Goal: Task Accomplishment & Management: Manage account settings

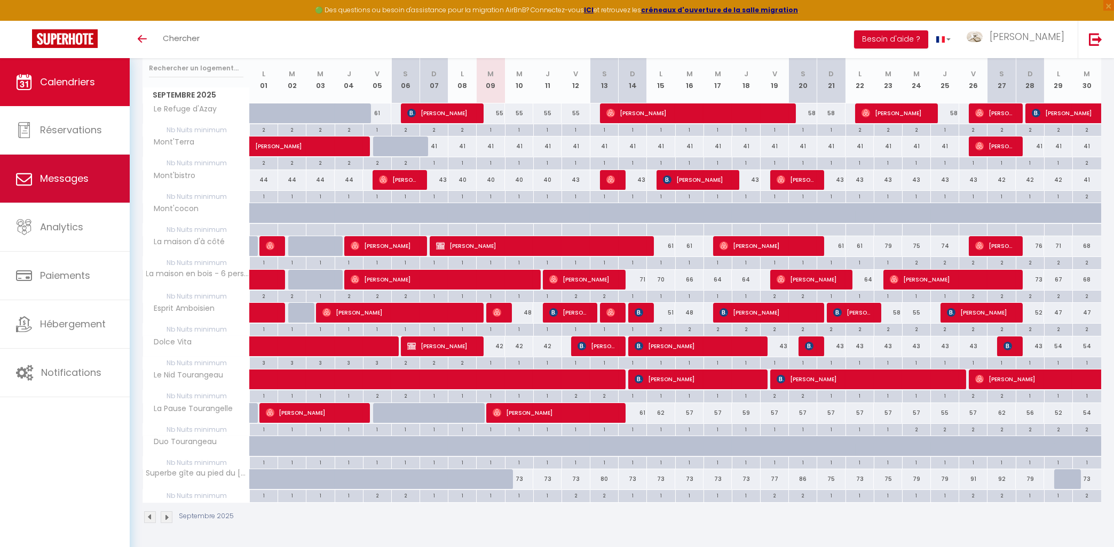
scroll to position [140, 0]
click at [37, 174] on link "Messages" at bounding box center [65, 179] width 130 height 48
select select "message"
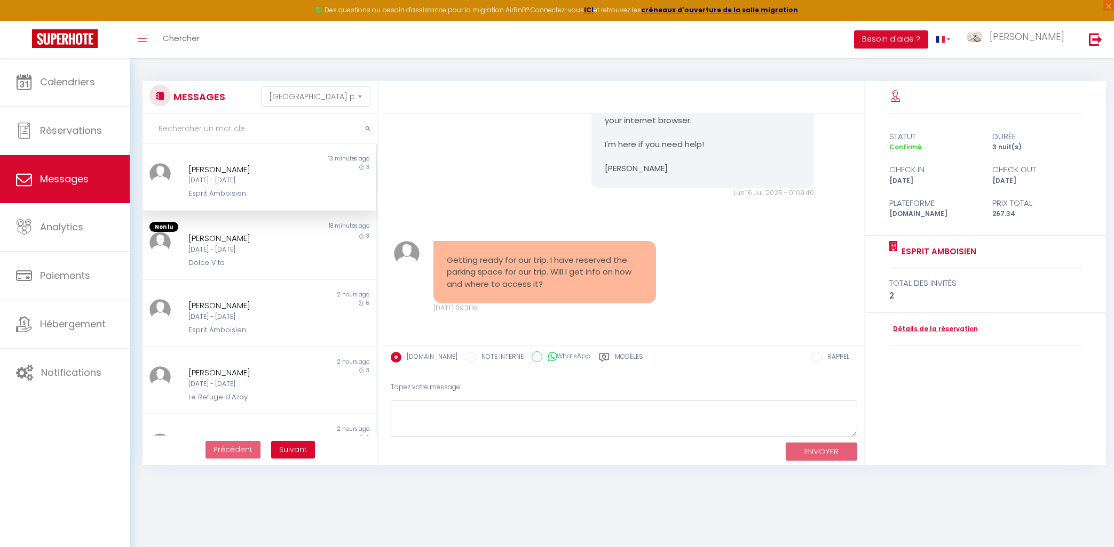
click at [287, 171] on div "[PERSON_NAME]" at bounding box center [249, 169] width 123 height 13
click at [936, 329] on link "Détails de la réservation" at bounding box center [933, 329] width 89 height 10
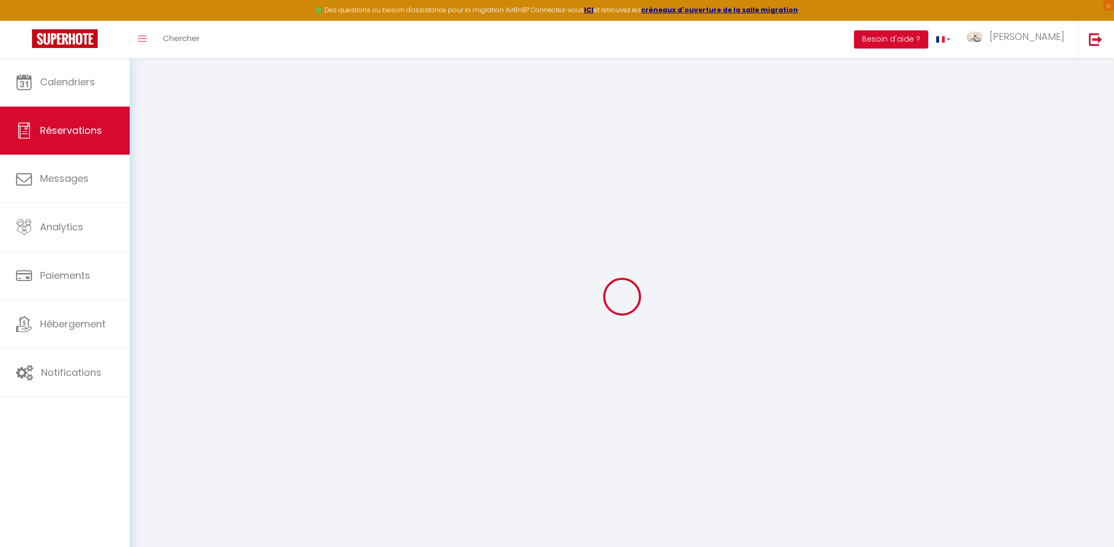
type input "[PERSON_NAME]"
type input "[EMAIL_ADDRESS][DOMAIN_NAME]"
type input "[PHONE_NUMBER]"
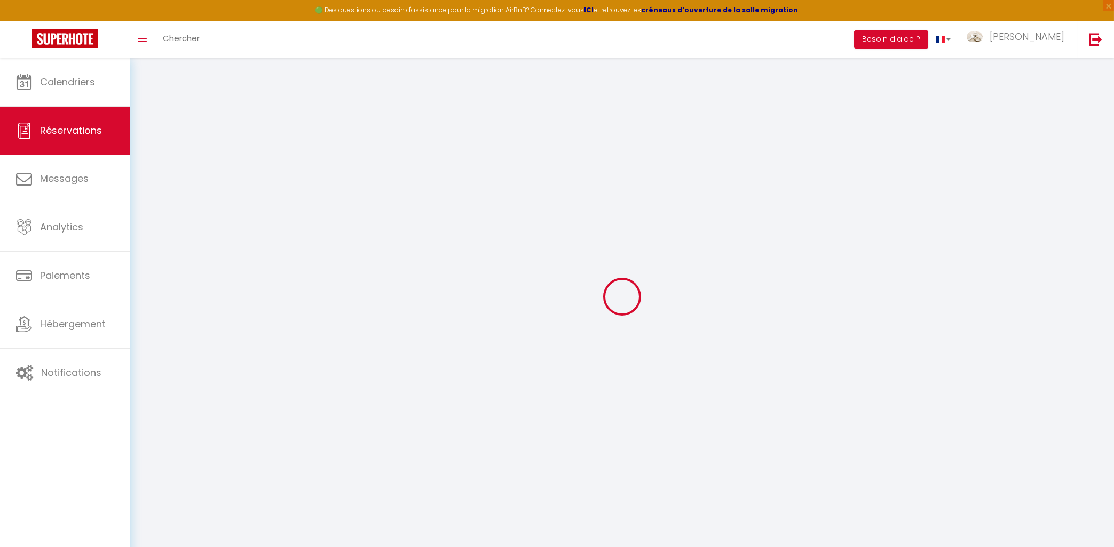
type input "[PHONE_NUMBER]"
select select "FR"
type input "12"
type input "44.25"
type input "3.74"
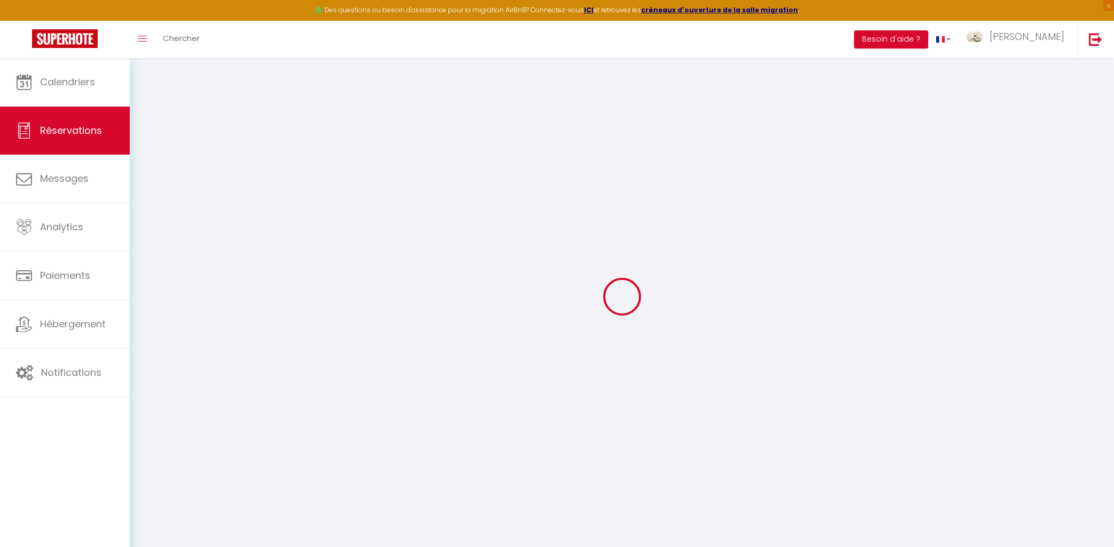
select select "59255"
select select "1"
select select
type input "2"
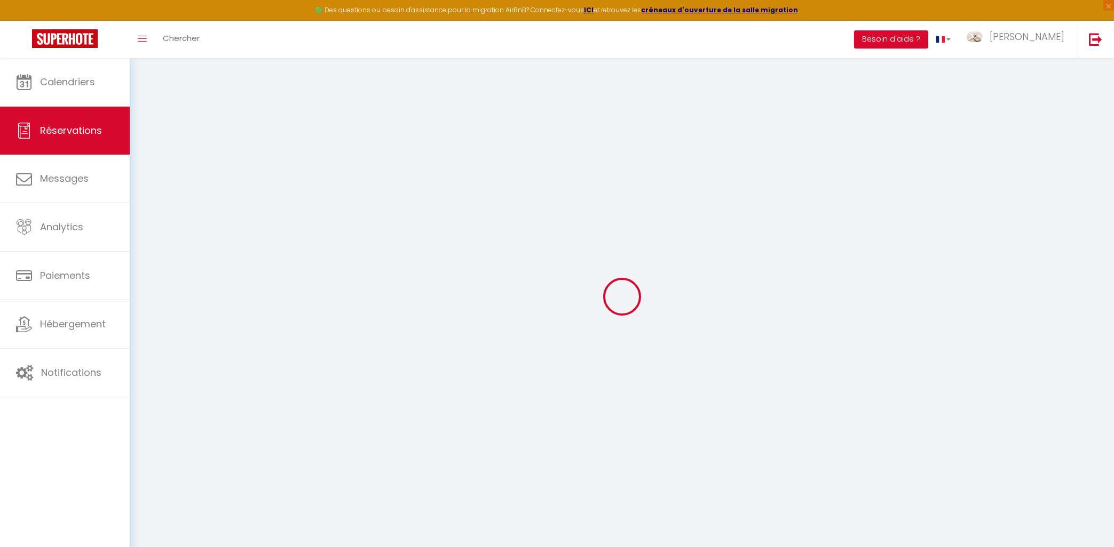
select select "12"
select select
type input "213.3"
checkbox input "false"
type input "0"
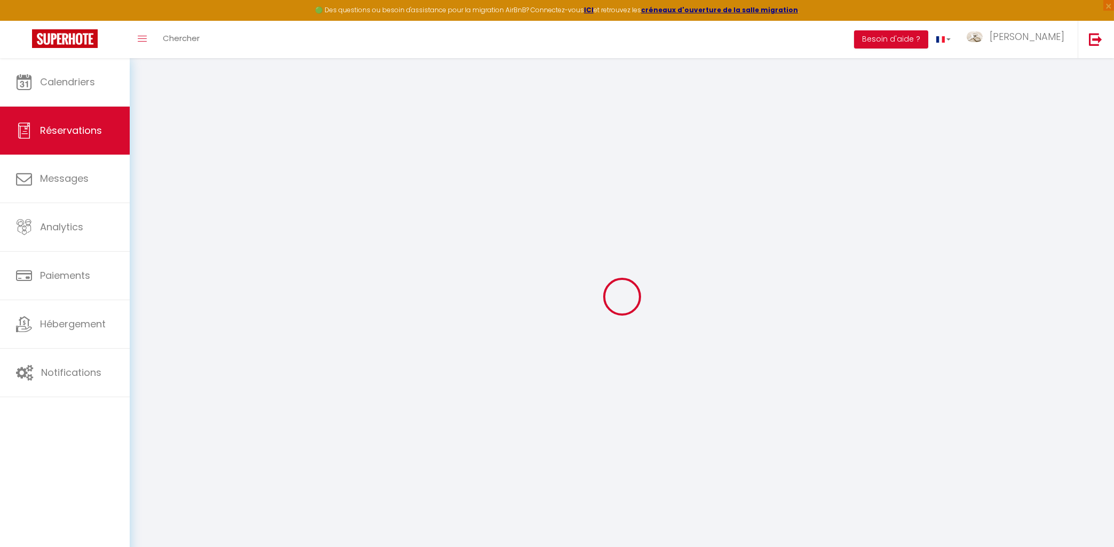
select select "2"
type input "0"
select select
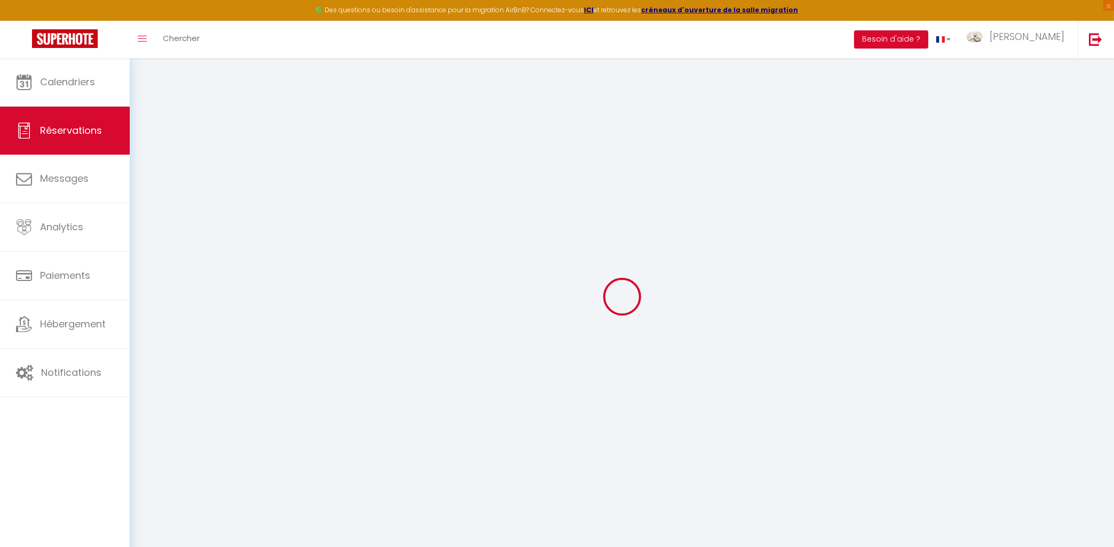
select select
select select "14"
checkbox input "false"
select select
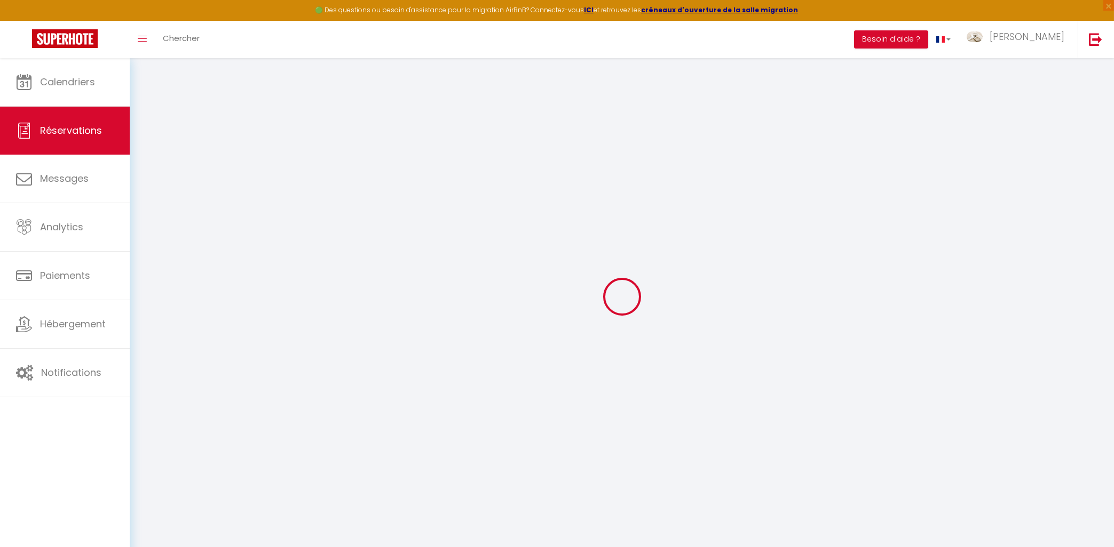
checkbox input "false"
select select
checkbox input "false"
select select
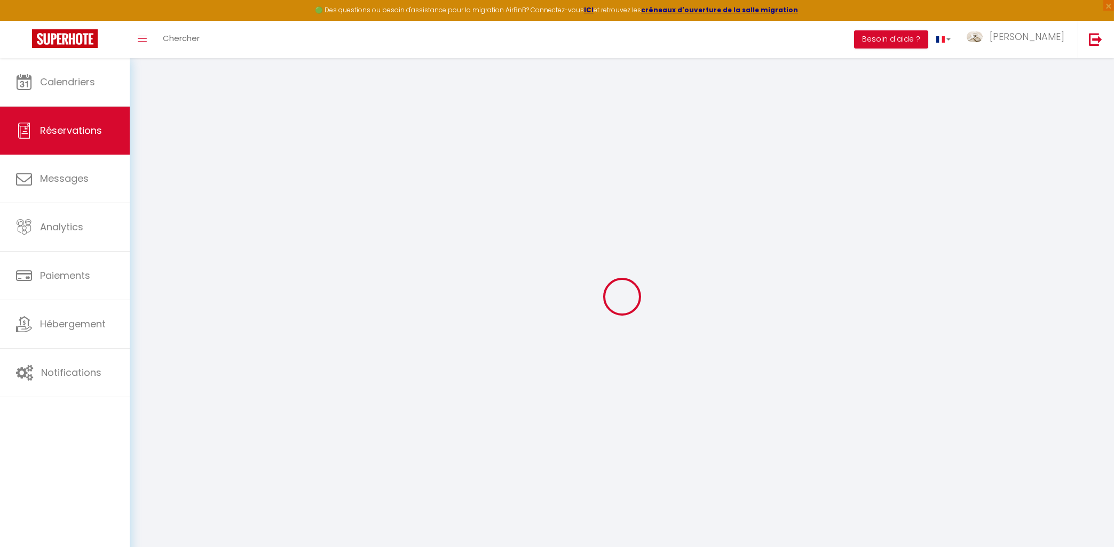
select select
checkbox input "false"
type textarea "** THIS RESERVATION HAS BEEN PRE-PAID ** Approximate time of arrival: between 1…"
type textarea "parking svp"
type input "35"
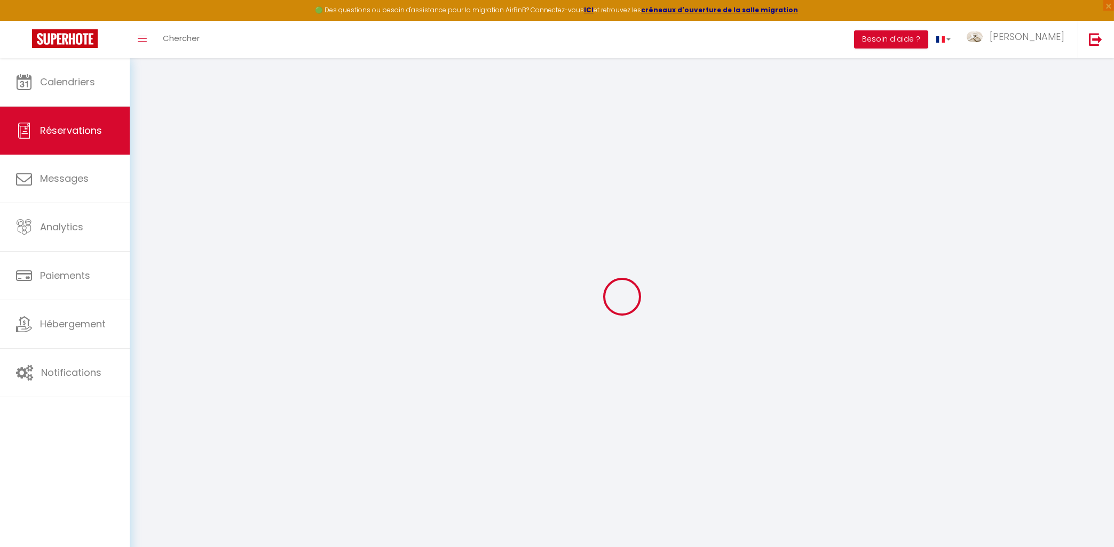
type input "7.04"
select select
checkbox input "false"
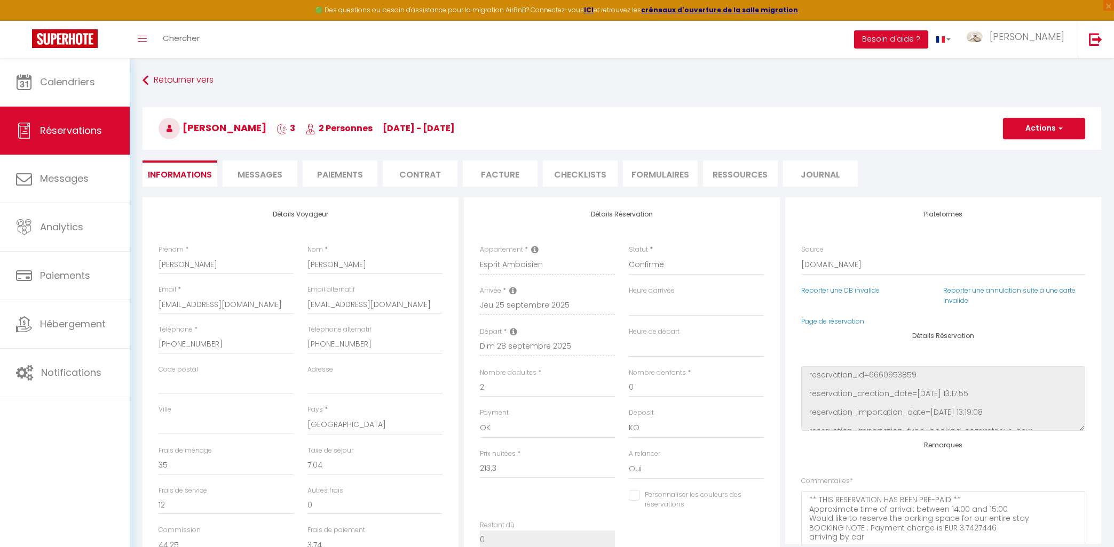
select select "17:00"
select select "10:00"
checkbox input "false"
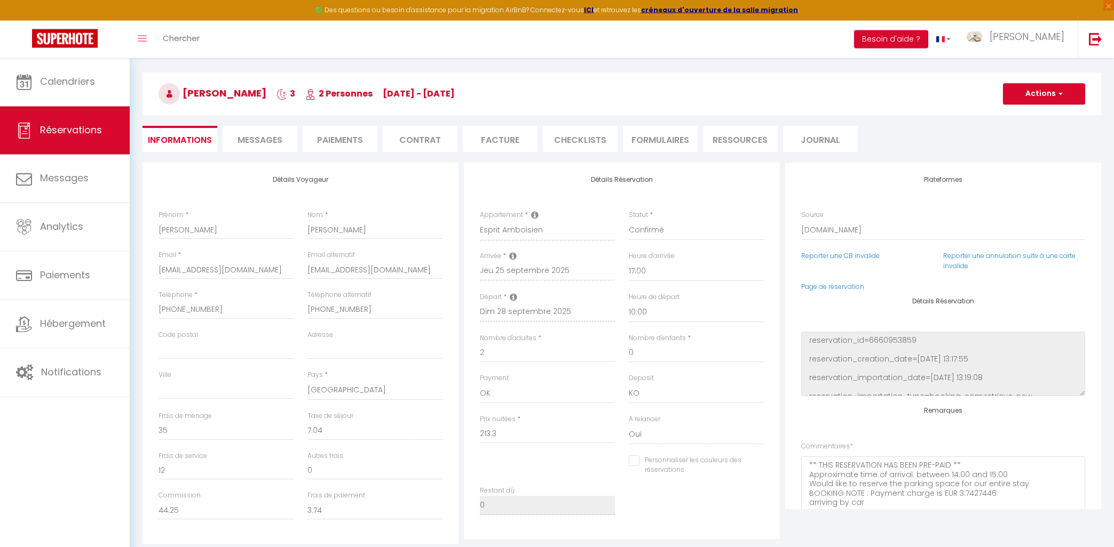
scroll to position [57, 0]
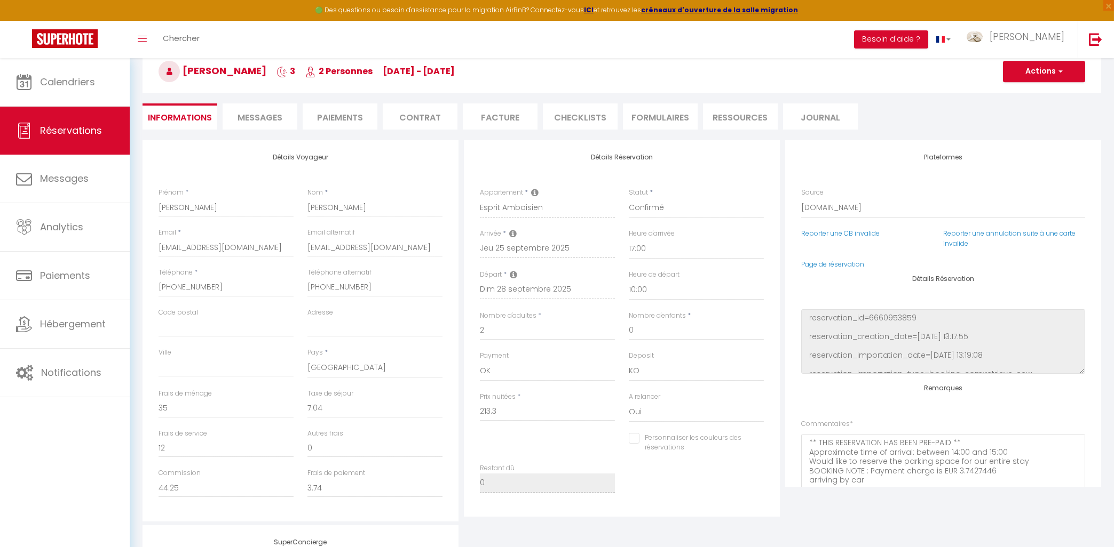
click at [278, 112] on span "Messages" at bounding box center [259, 118] width 45 height 12
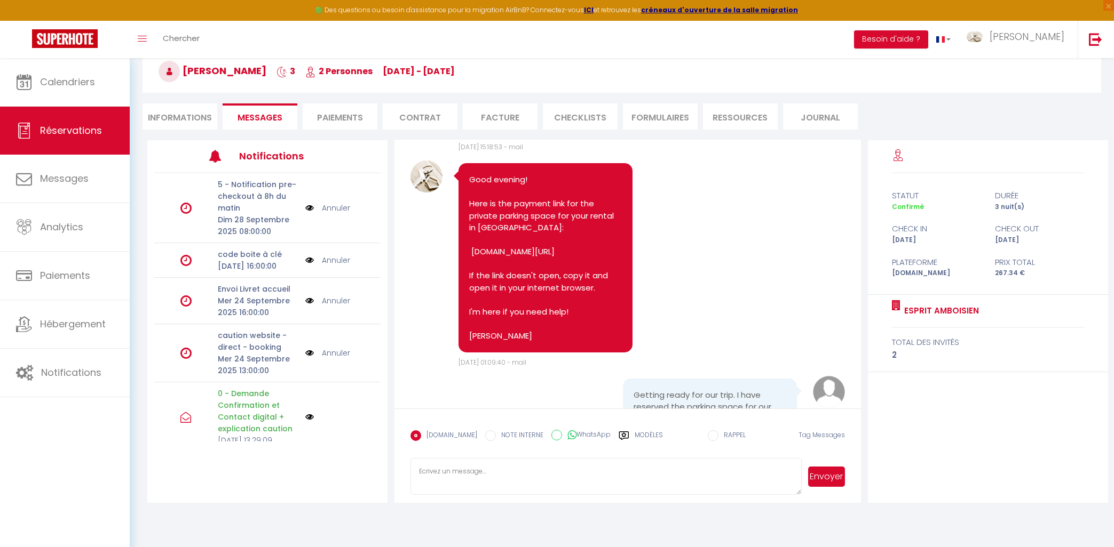
scroll to position [680, 0]
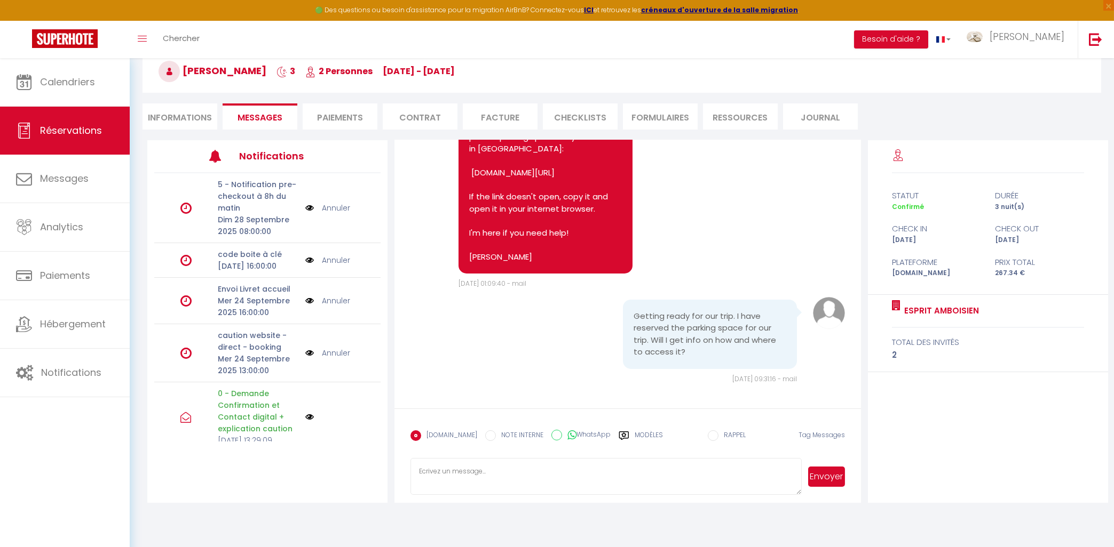
click at [551, 435] on input "WhatsApp" at bounding box center [556, 435] width 11 height 11
radio input "true"
click at [823, 484] on button "Envoyer" at bounding box center [826, 477] width 37 height 20
click at [434, 436] on label "[DOMAIN_NAME]" at bounding box center [449, 437] width 56 height 12
click at [421, 436] on input "EMAIL" at bounding box center [415, 436] width 11 height 11
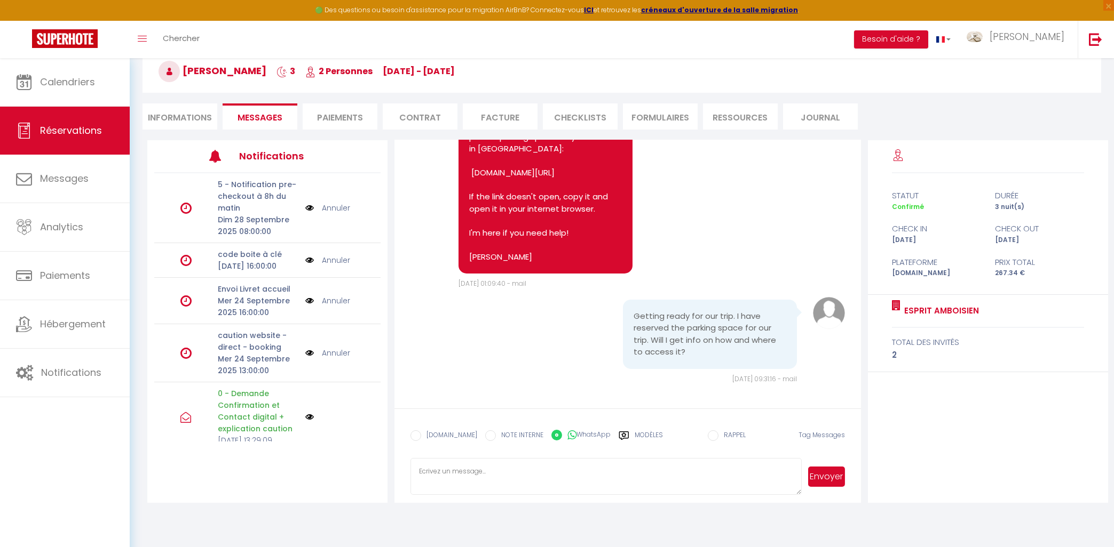
radio input "true"
radio input "false"
click at [442, 473] on textarea at bounding box center [605, 476] width 391 height 37
type textarea "Bonjour, Je vous ai tout envoyé sur whatsapp le [DATE] avec les photos pour la …"
click at [838, 479] on button "Envoyer" at bounding box center [826, 477] width 37 height 20
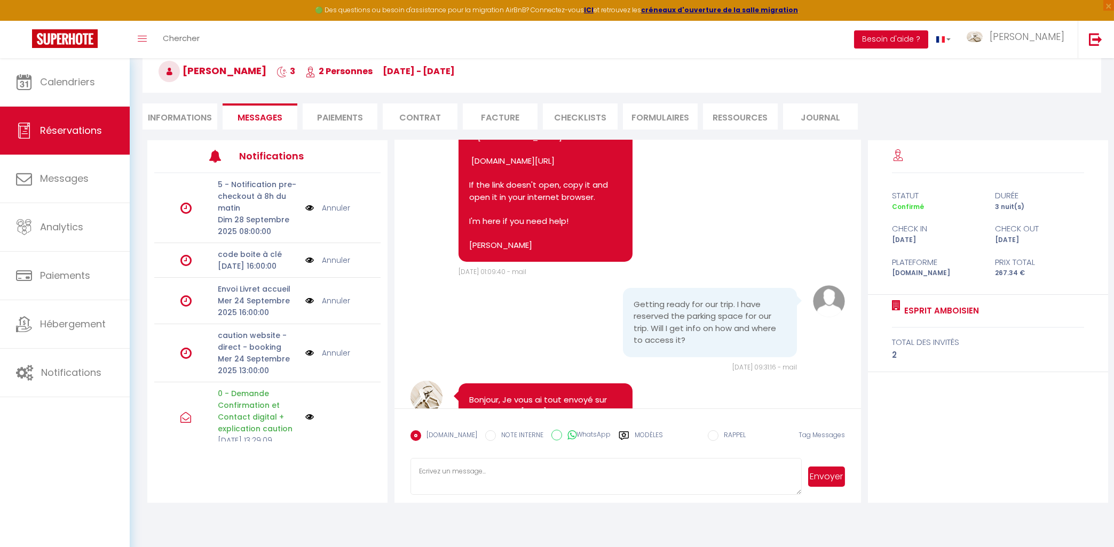
click at [920, 38] on button "Besoin d'aide ?" at bounding box center [891, 39] width 74 height 18
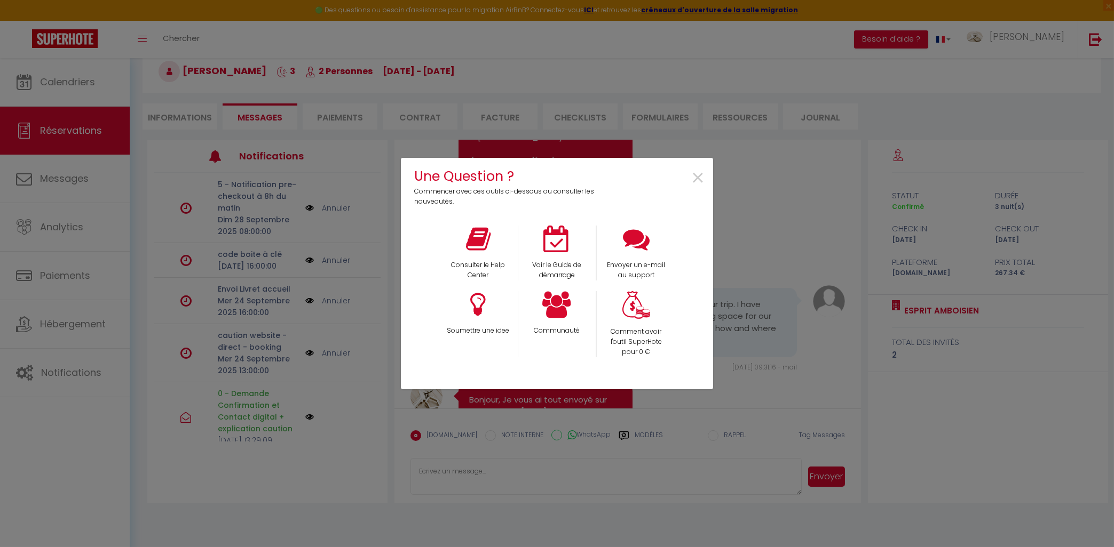
click at [66, 177] on div "Une Question ? Commencer avec ces outils ci-dessous ou consulter les nouveautés…" at bounding box center [557, 273] width 1114 height 547
click at [701, 177] on span "×" at bounding box center [698, 179] width 14 height 34
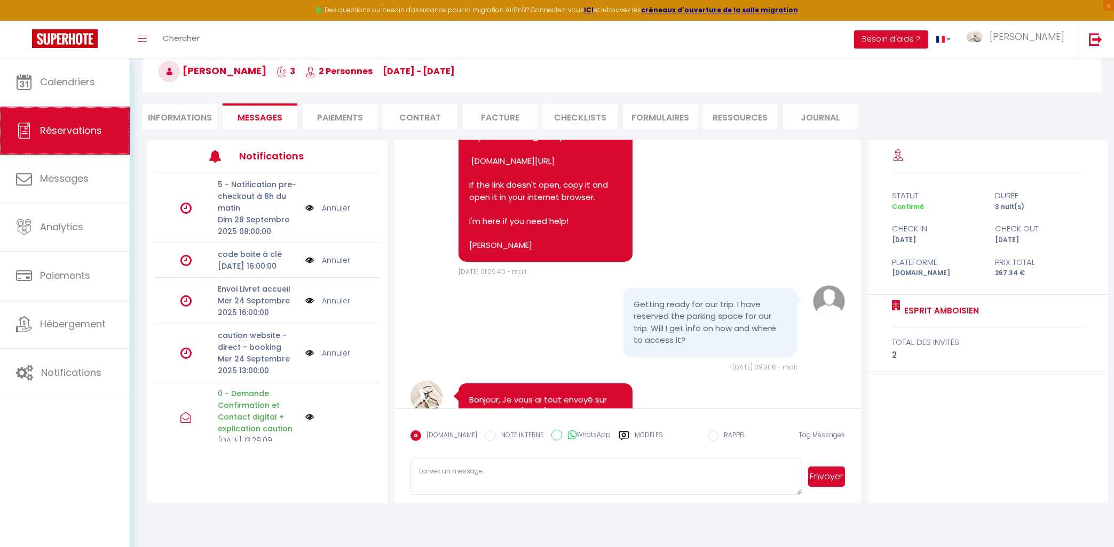
click at [102, 143] on link "Réservations" at bounding box center [65, 131] width 130 height 48
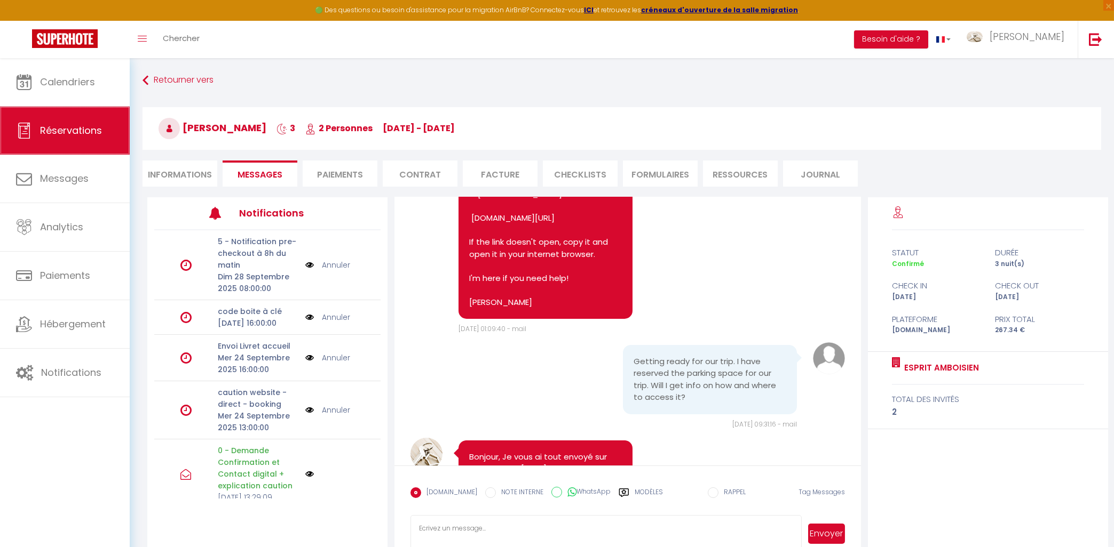
select select "not_cancelled"
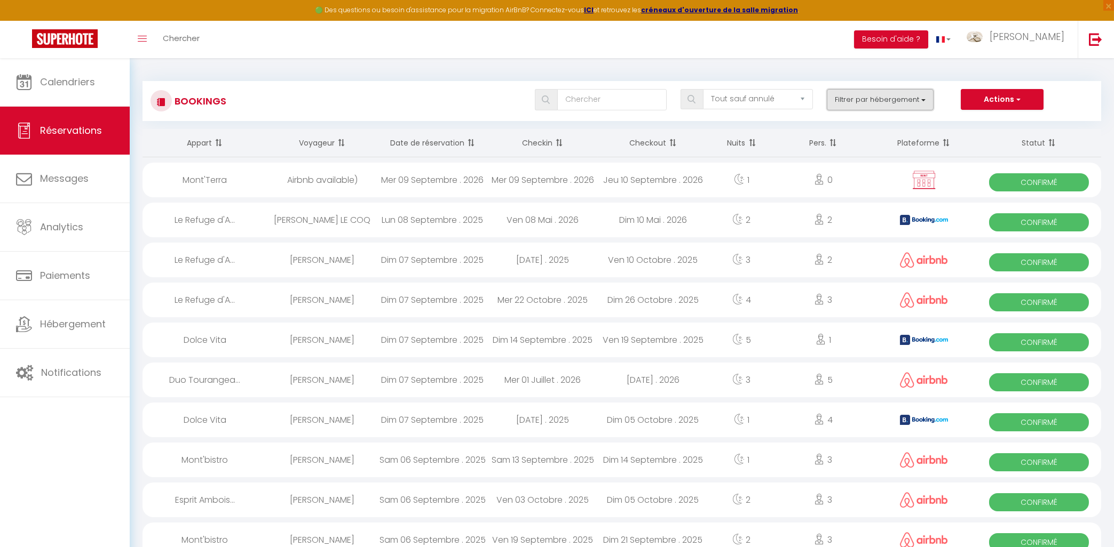
click at [853, 99] on button "Filtrer par hébergement" at bounding box center [880, 99] width 107 height 21
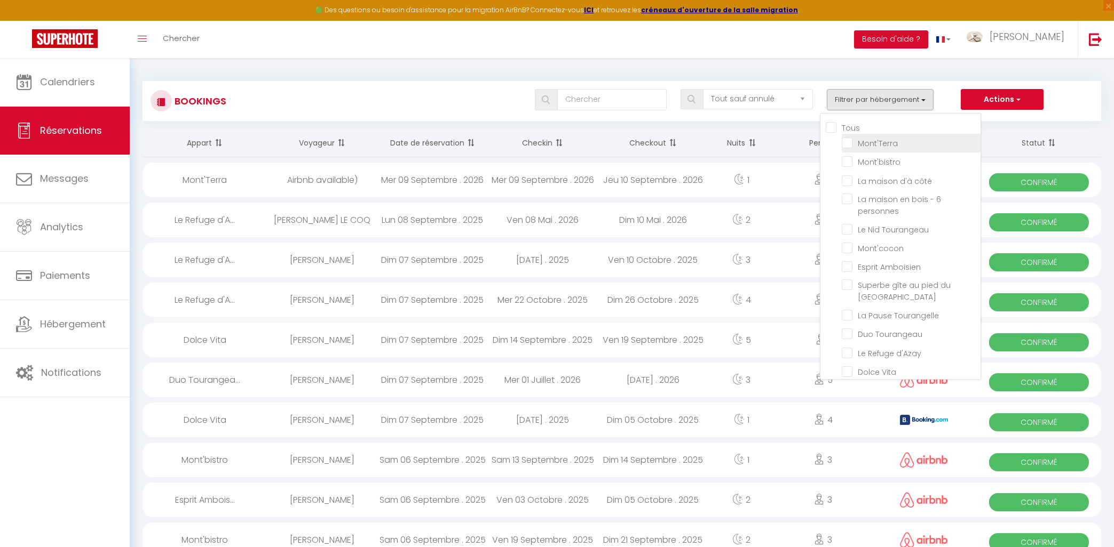
click at [853, 142] on input "Mont'Terra" at bounding box center [911, 142] width 139 height 11
checkbox input "true"
checkbox input "false"
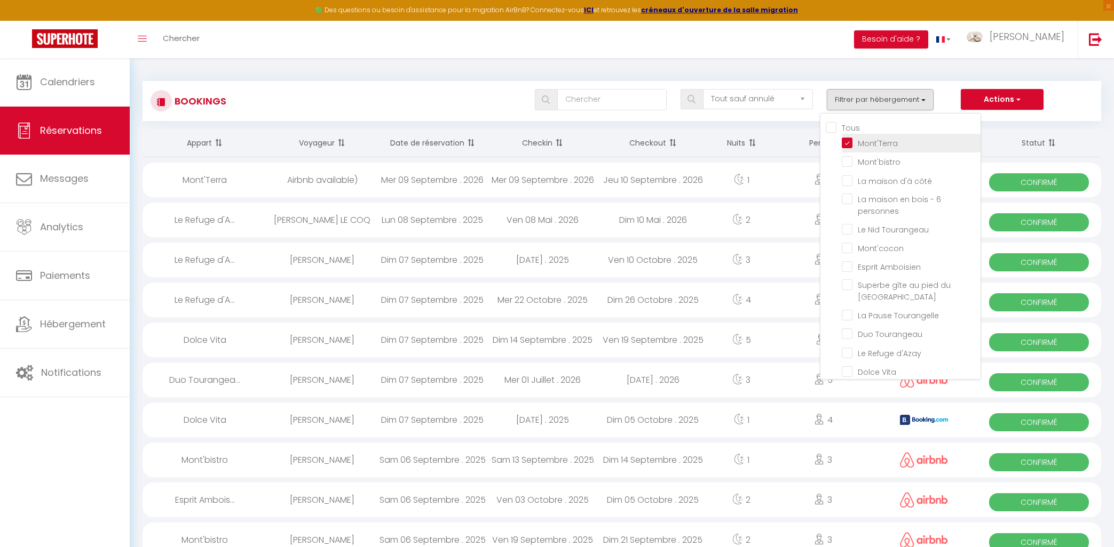
checkbox input "false"
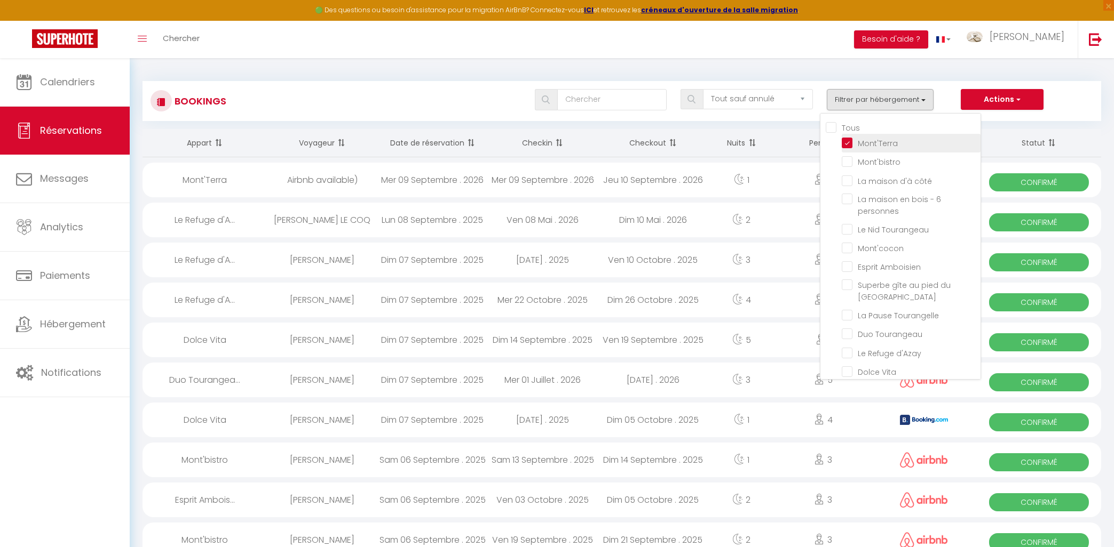
checkbox input "false"
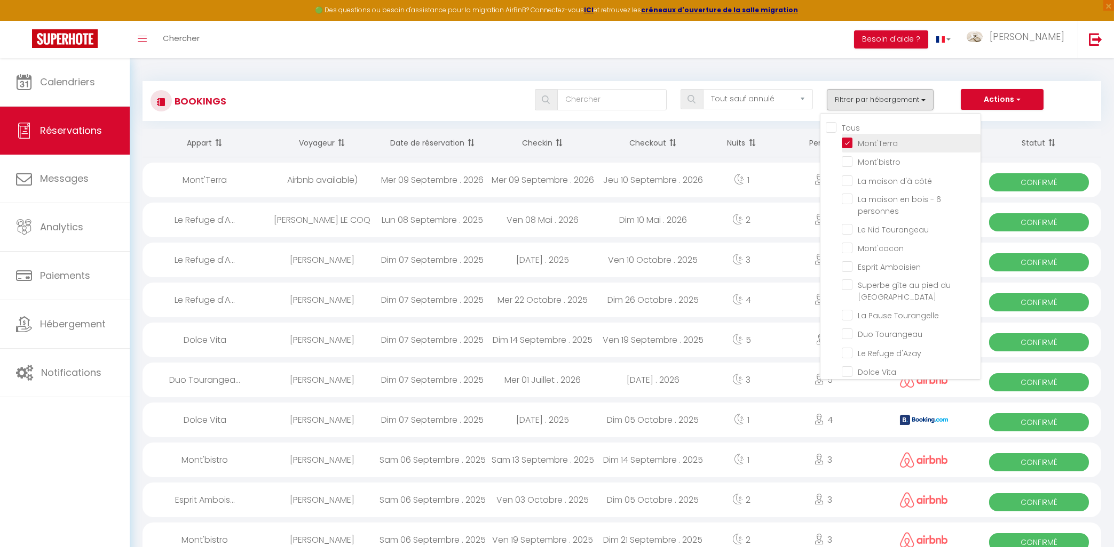
checkbox input "false"
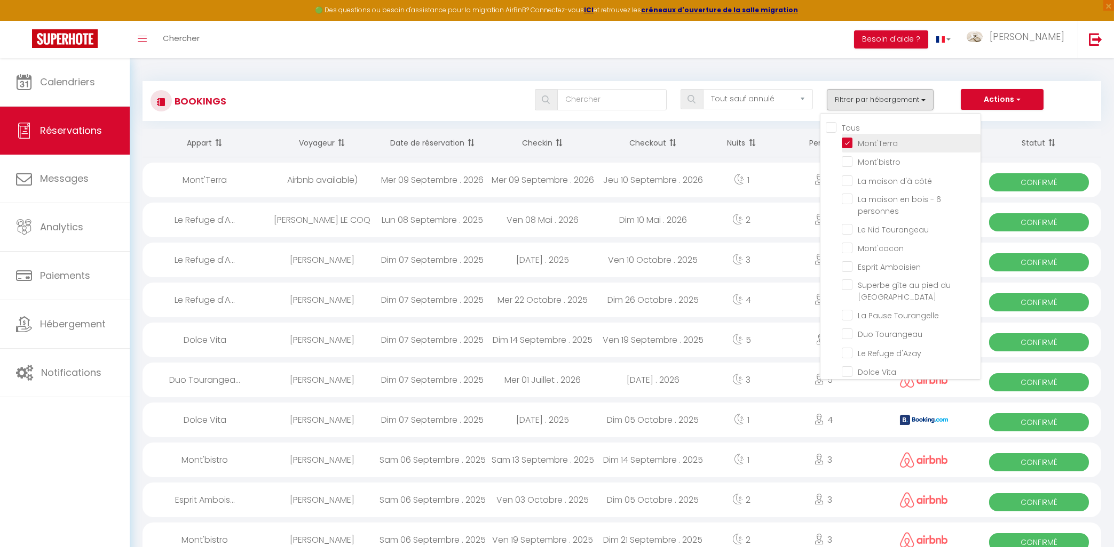
checkbox input "false"
click at [986, 98] on button "Actions" at bounding box center [1002, 99] width 82 height 21
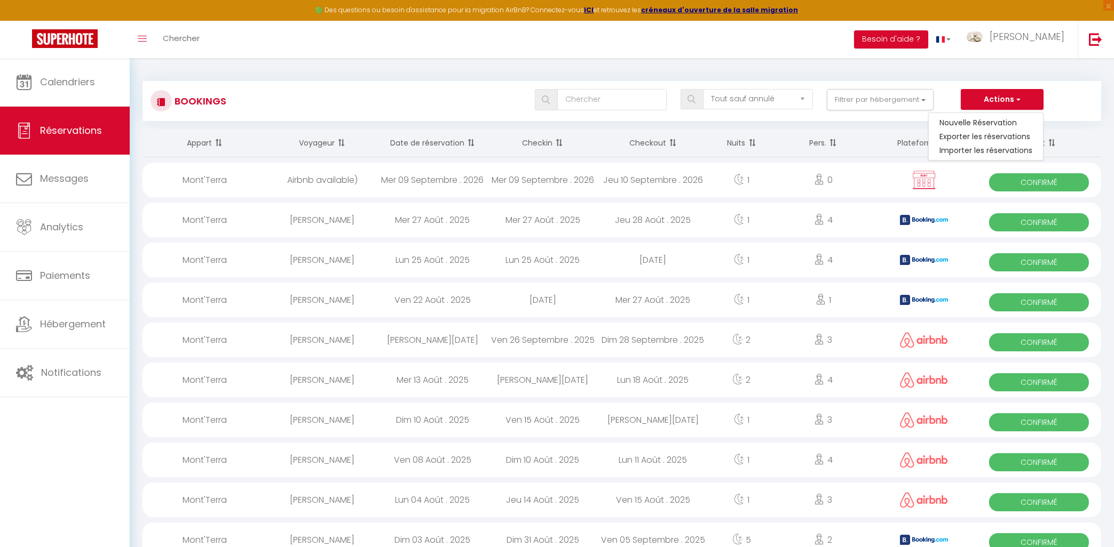
click at [944, 80] on div "Bookings Tous les statuts Annulé Confirmé Non Confirmé Tout sauf annulé No Show…" at bounding box center [621, 96] width 958 height 50
click at [909, 107] on button "Filtrer par hébergement" at bounding box center [880, 99] width 107 height 21
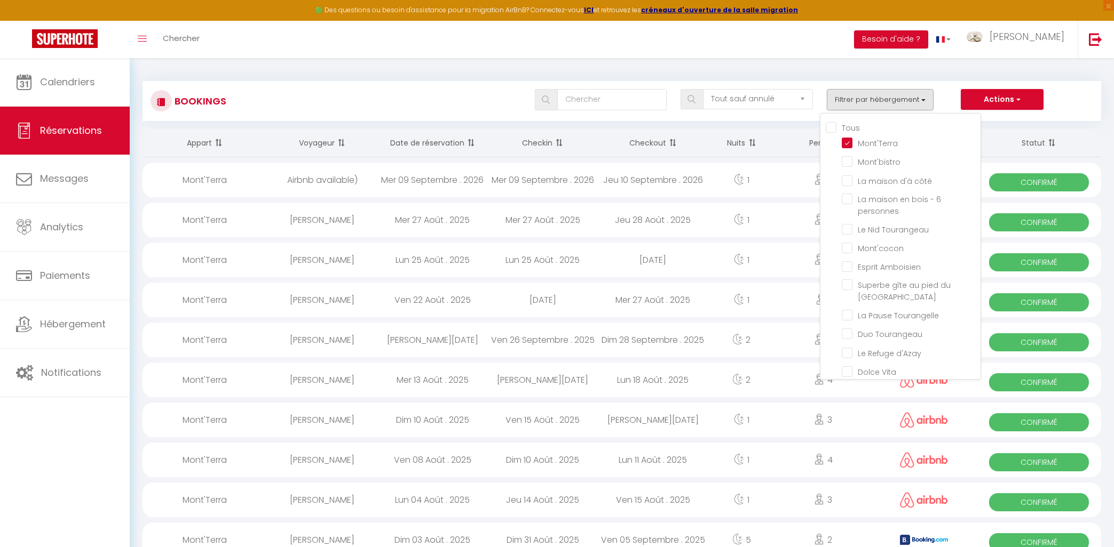
click at [836, 128] on input "Tous" at bounding box center [903, 127] width 155 height 11
checkbox input "true"
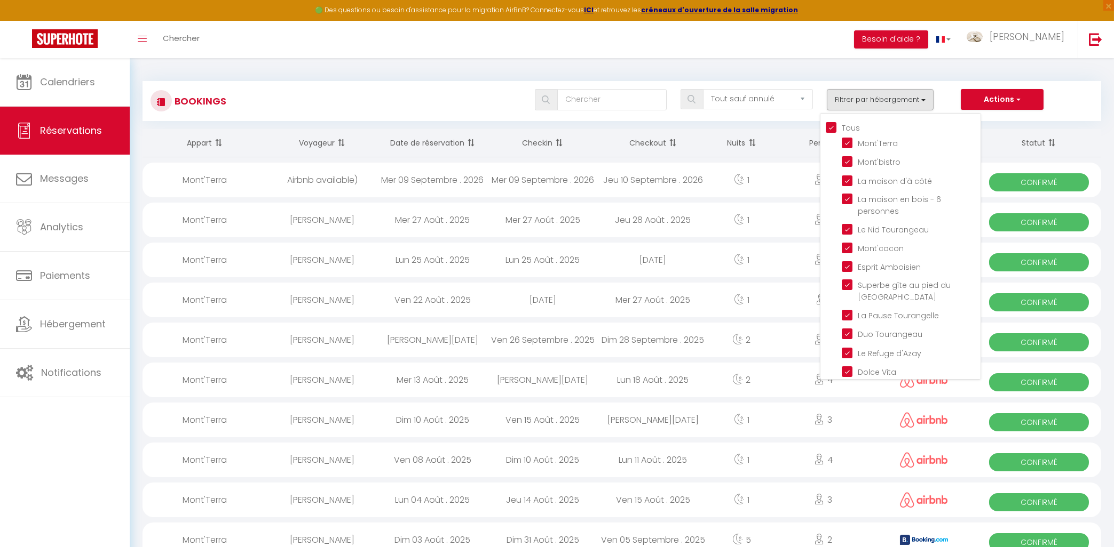
checkbox input "true"
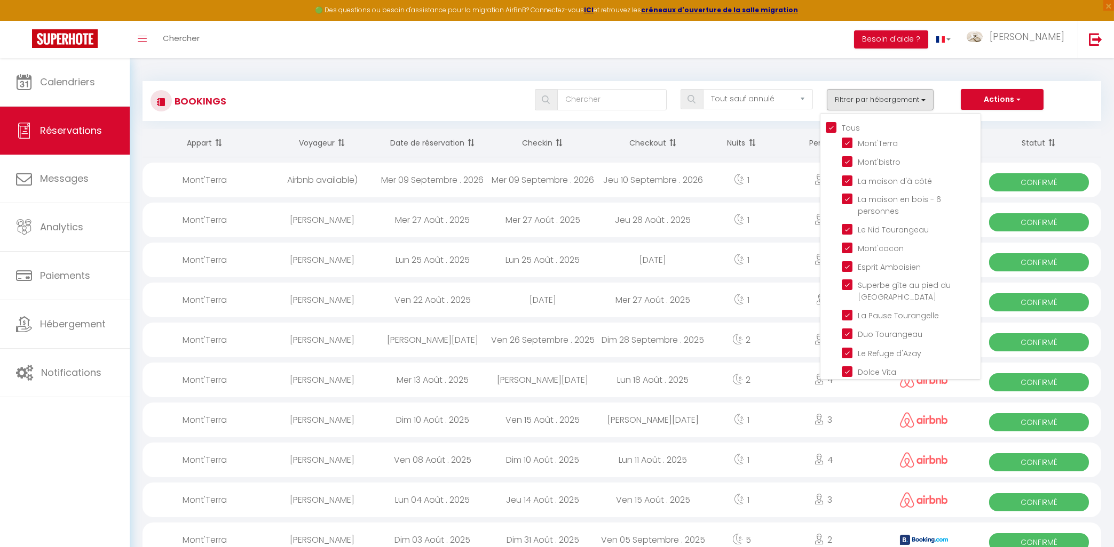
checkbox input "true"
click at [834, 128] on input "Tous" at bounding box center [903, 127] width 155 height 11
checkbox input "false"
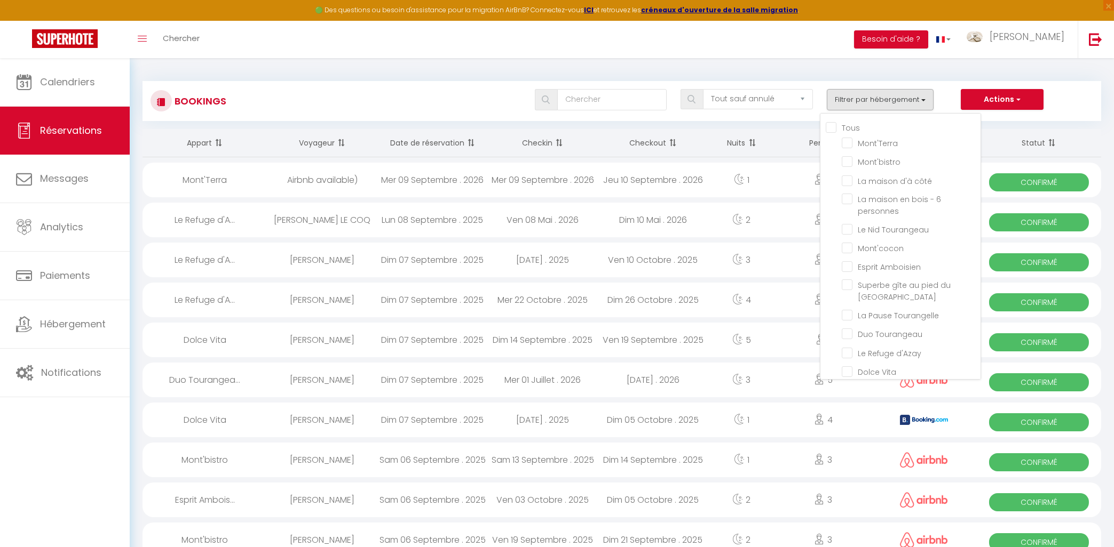
checkbox input "false"
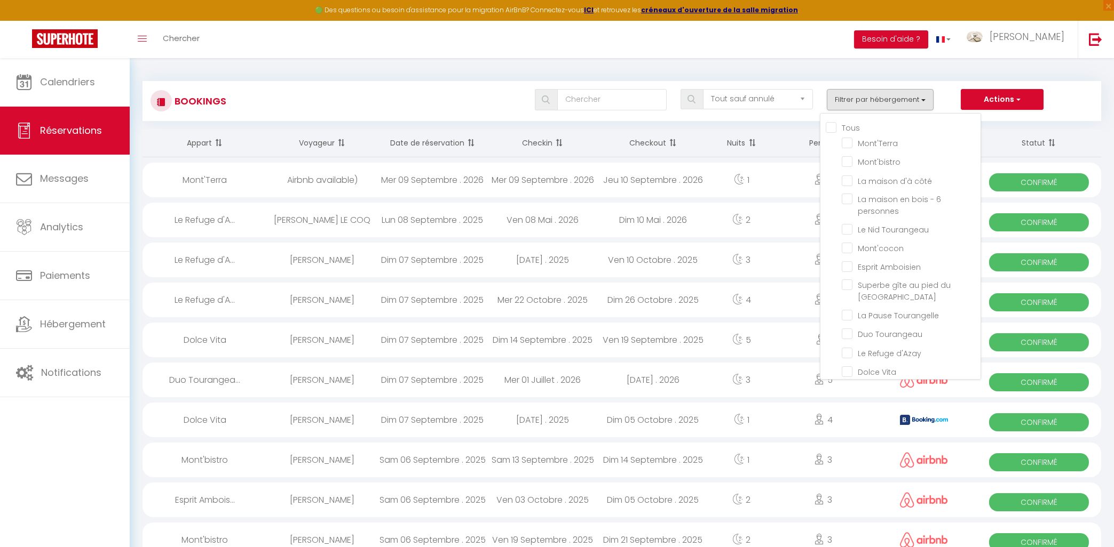
checkbox input "false"
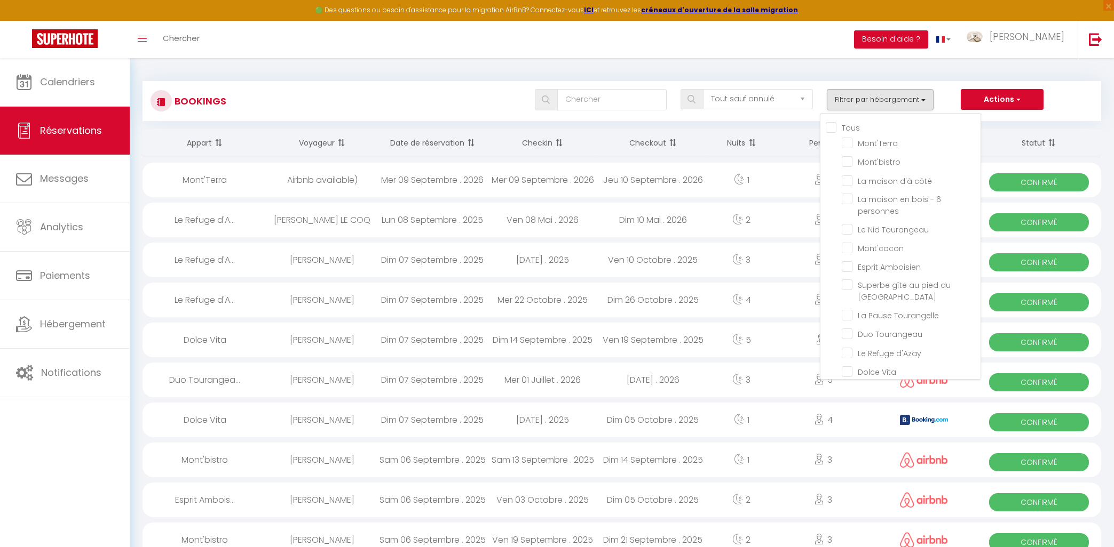
checkbox input "false"
click at [852, 139] on input "Mont'Terra" at bounding box center [911, 142] width 139 height 11
checkbox input "true"
click at [1091, 101] on div "Actions Nouvelle Réservation Exporter les réservations Importer les réservations" at bounding box center [1027, 99] width 132 height 21
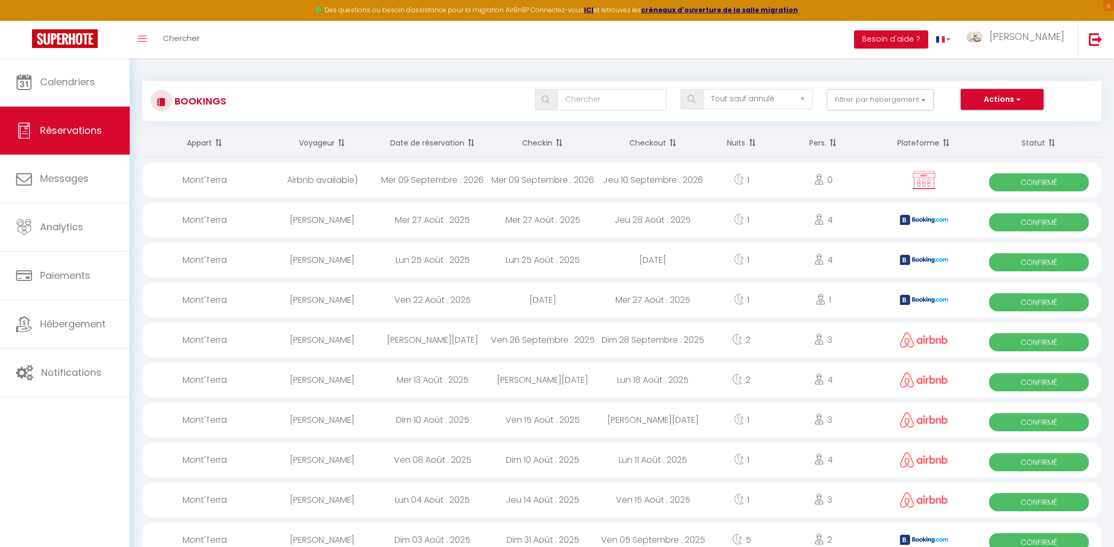
click at [1010, 101] on button "Actions" at bounding box center [1002, 99] width 82 height 21
click at [880, 99] on button "Filtrer par hébergement" at bounding box center [880, 99] width 107 height 21
click at [616, 108] on input "text" at bounding box center [612, 99] width 110 height 21
click at [703, 89] on select "Tous les statuts Annulé Confirmé Non Confirmé Tout sauf annulé No Show Request" at bounding box center [758, 99] width 110 height 20
click at [446, 109] on div "Tous les statuts Annulé Confirmé Non Confirmé Tout sauf annulé No Show Request …" at bounding box center [661, 99] width 877 height 21
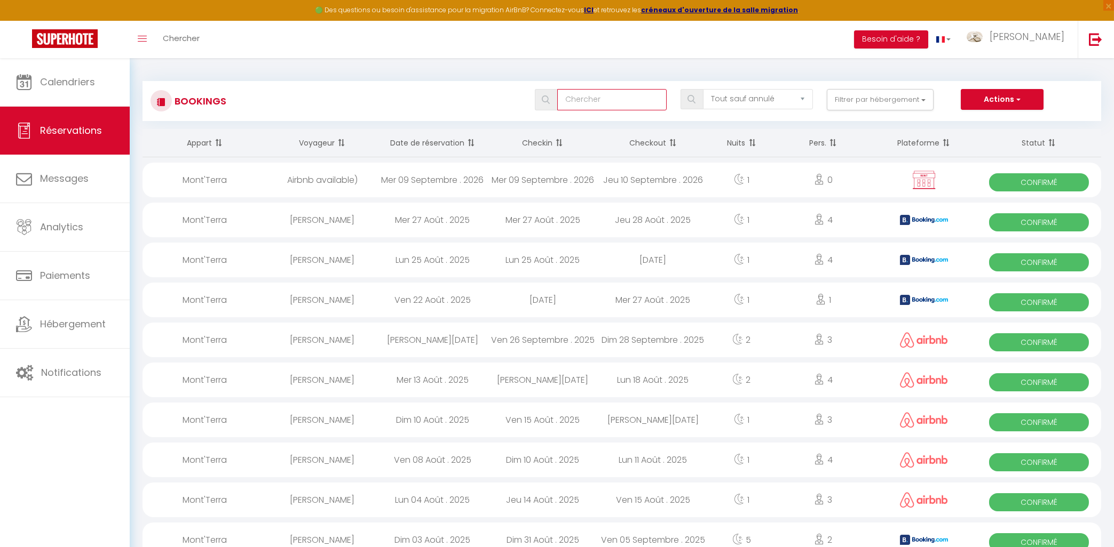
click at [587, 100] on input "text" at bounding box center [612, 99] width 110 height 21
type input "mo"
drag, startPoint x: 621, startPoint y: 104, endPoint x: 543, endPoint y: 109, distance: 78.1
click at [557, 109] on input "mo" at bounding box center [612, 99] width 110 height 21
click at [550, 99] on img at bounding box center [546, 100] width 8 height 9
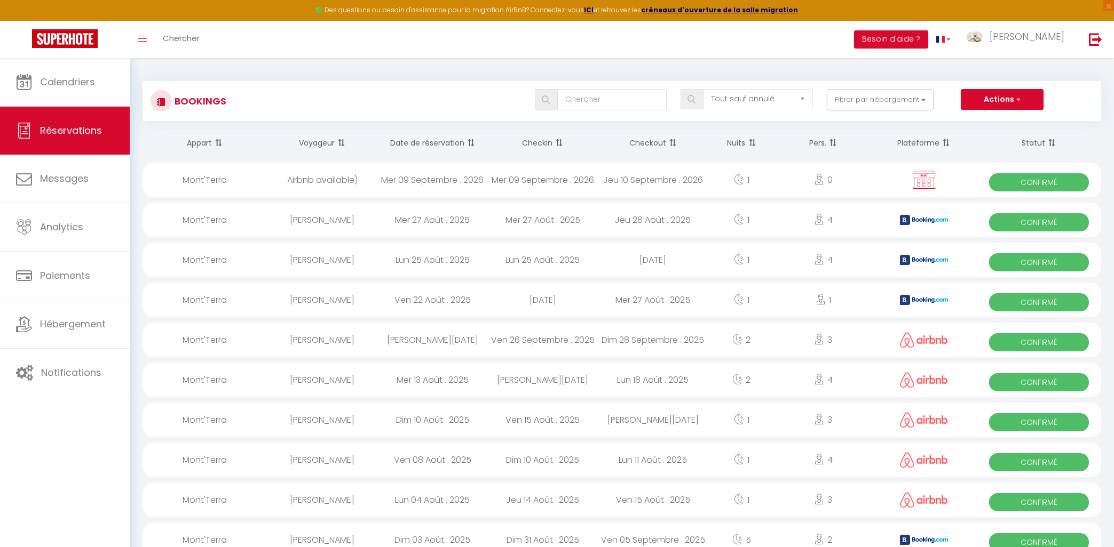
click at [550, 99] on img at bounding box center [546, 100] width 8 height 9
click at [905, 97] on button "Filtrer par hébergement" at bounding box center [880, 99] width 107 height 21
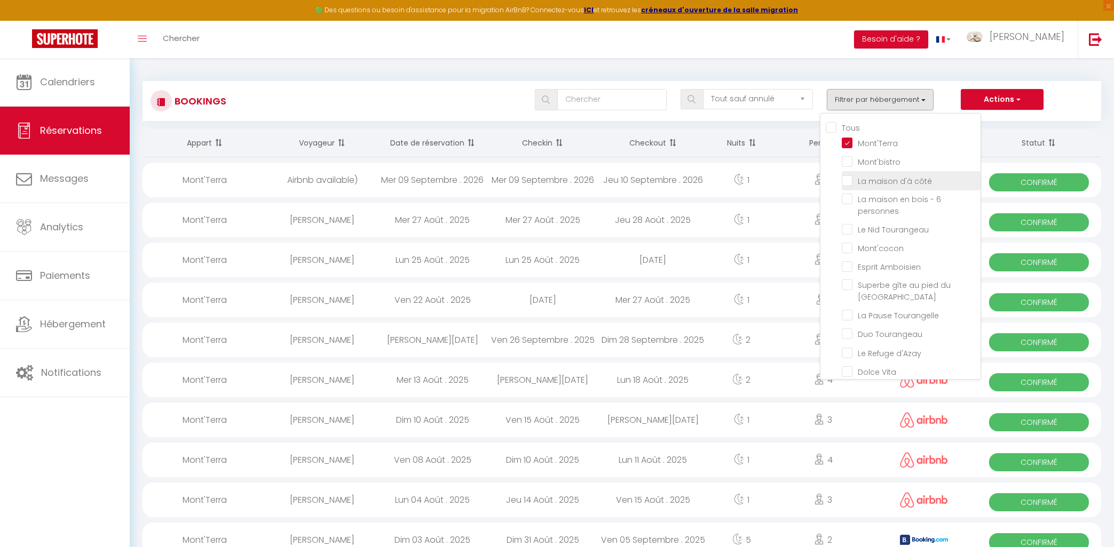
click at [873, 180] on input "La maison d'à côté" at bounding box center [911, 179] width 139 height 11
click at [872, 179] on input "La maison d'à côté" at bounding box center [911, 179] width 139 height 11
checkbox input "false"
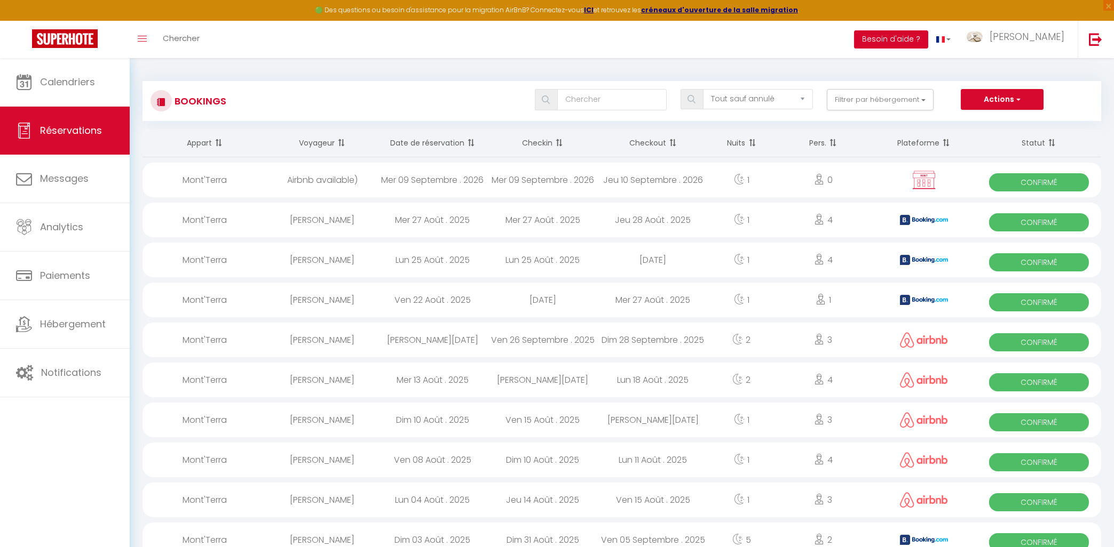
click at [923, 43] on button "Besoin d'aide ?" at bounding box center [891, 39] width 74 height 18
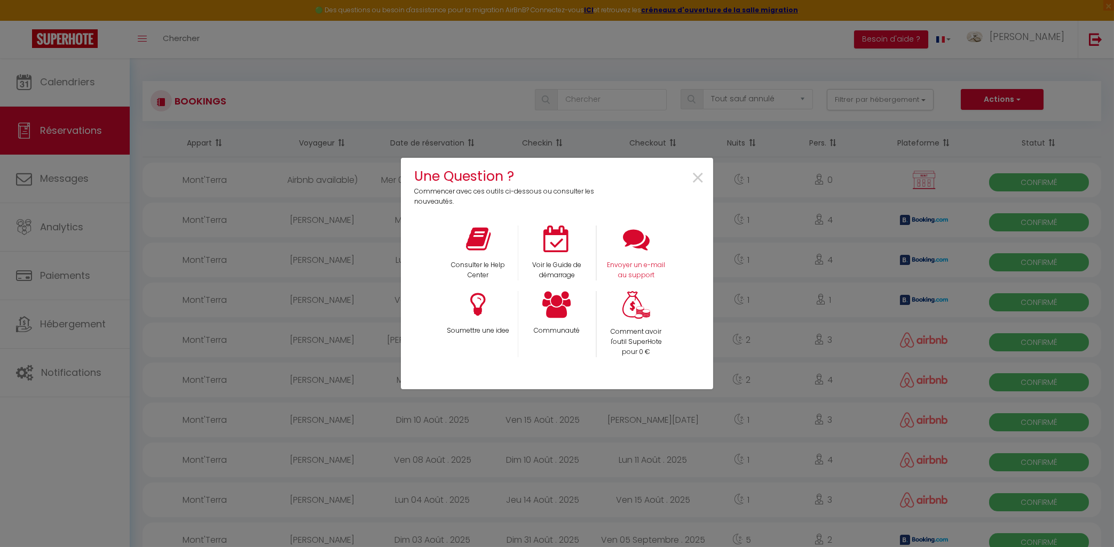
click at [652, 256] on div "Envoyer un e-mail au support" at bounding box center [635, 253] width 79 height 55
click at [639, 251] on icon at bounding box center [636, 239] width 27 height 27
